Goal: Obtain resource: Obtain resource

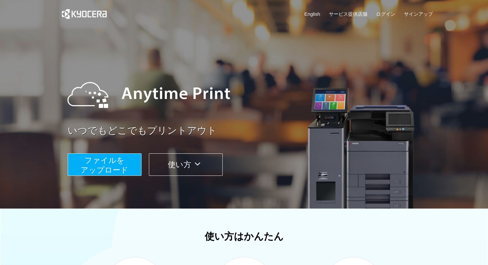
click at [116, 158] on span "ファイルを ​​アップロード" at bounding box center [104, 165] width 48 height 18
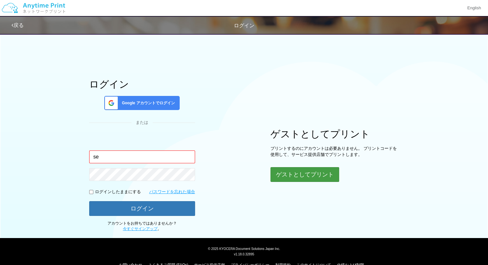
type input "se"
click at [321, 172] on button "ゲストとしてプリント" at bounding box center [304, 174] width 68 height 14
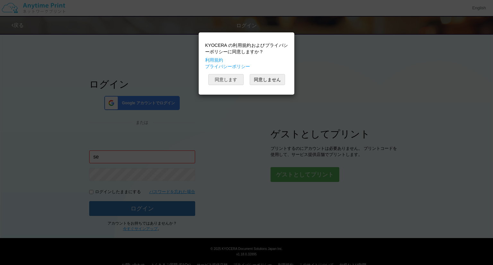
click at [230, 79] on button "同意します" at bounding box center [225, 79] width 35 height 11
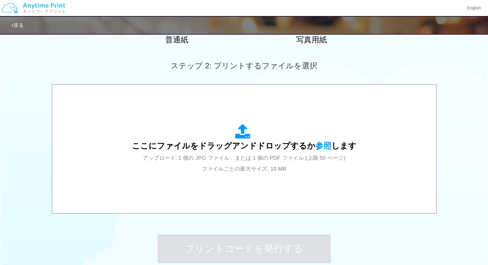
scroll to position [160, 0]
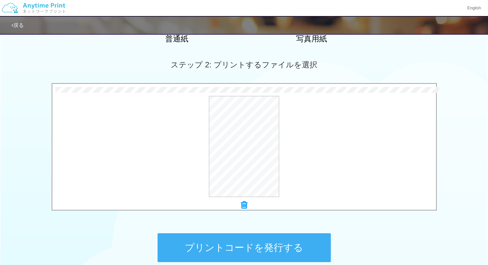
click at [289, 247] on button "プリントコードを発行する" at bounding box center [243, 247] width 173 height 29
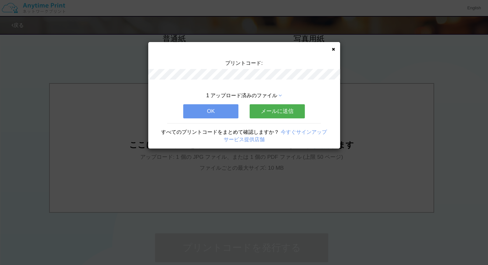
scroll to position [0, 0]
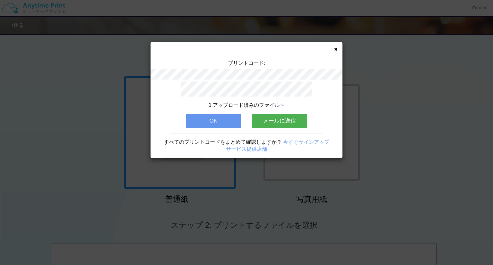
click at [217, 116] on button "OK" at bounding box center [213, 121] width 55 height 14
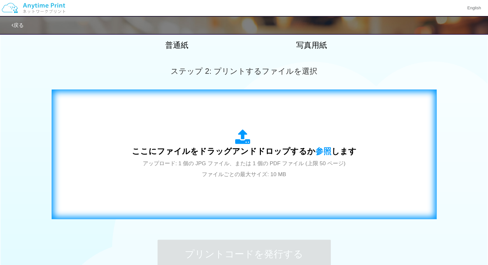
scroll to position [160, 0]
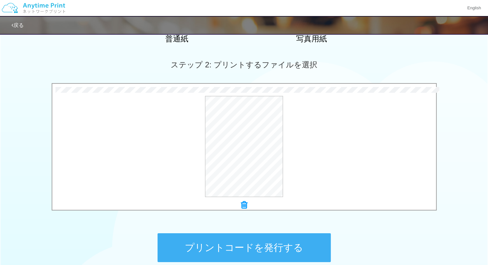
click at [227, 244] on button "プリントコードを発行する" at bounding box center [243, 247] width 173 height 29
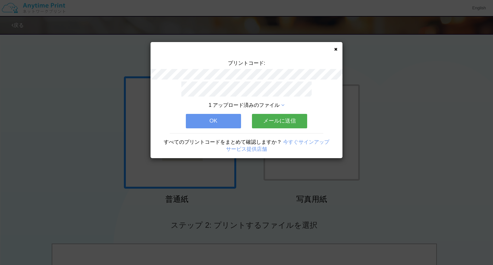
click at [230, 115] on button "OK" at bounding box center [213, 121] width 55 height 14
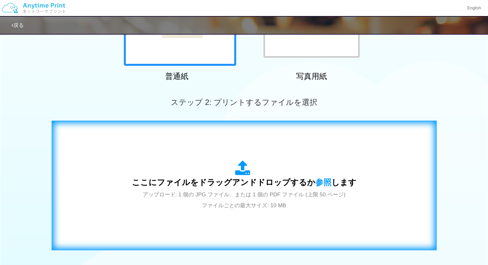
scroll to position [160, 0]
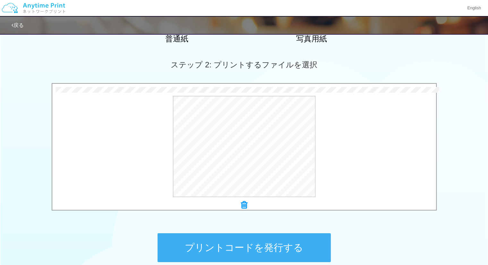
click at [246, 247] on button "プリントコードを発行する" at bounding box center [243, 247] width 173 height 29
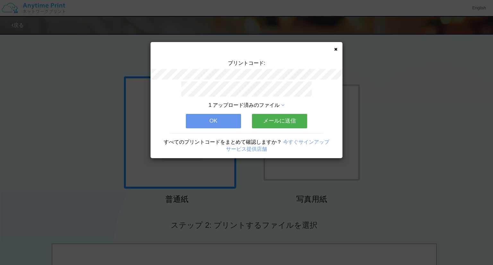
click at [212, 117] on button "OK" at bounding box center [213, 121] width 55 height 14
